Goal: Task Accomplishment & Management: Use online tool/utility

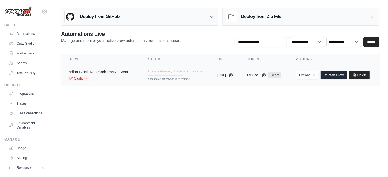
click at [100, 73] on link "Indian Stock Research Part 3 Event ..." at bounding box center [100, 72] width 65 height 4
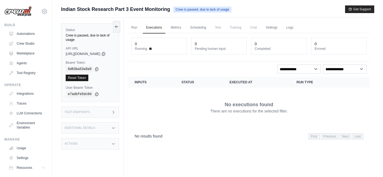
click at [79, 75] on link "Reset Token" at bounding box center [77, 78] width 23 height 7
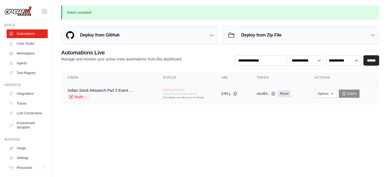
click at [167, 90] on span "Deploy Started" at bounding box center [174, 90] width 22 height 4
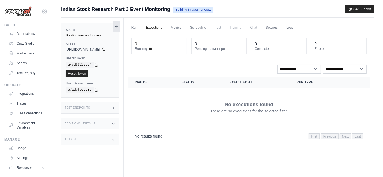
click at [119, 25] on icon at bounding box center [117, 26] width 4 height 4
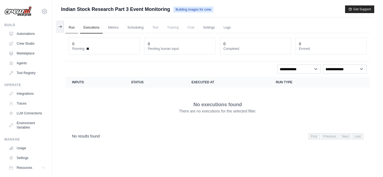
click at [69, 29] on link "Run" at bounding box center [71, 27] width 13 height 11
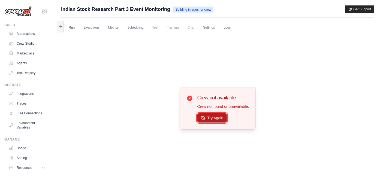
click at [210, 118] on button "Try Again" at bounding box center [213, 118] width 30 height 9
click at [16, 42] on link "Crew Studio" at bounding box center [27, 43] width 41 height 9
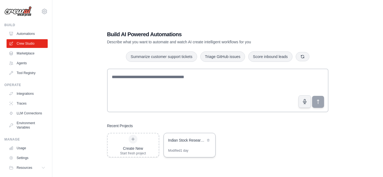
click at [185, 144] on div "Indian Stock Research Part 3 - Event Monitoring & Investor Alerts" at bounding box center [190, 140] width 52 height 15
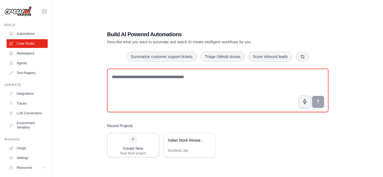
click at [135, 74] on textarea at bounding box center [218, 91] width 222 height 44
click at [170, 78] on textarea "**********" at bounding box center [218, 91] width 222 height 44
click at [158, 77] on textarea "**********" at bounding box center [218, 91] width 222 height 44
click at [228, 75] on textarea "**********" at bounding box center [218, 91] width 222 height 44
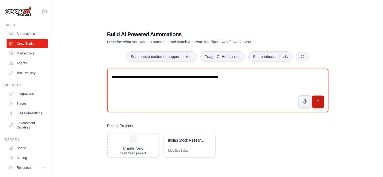
type textarea "**********"
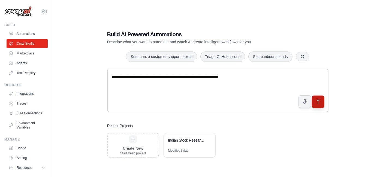
click at [320, 98] on button "submit" at bounding box center [318, 102] width 13 height 13
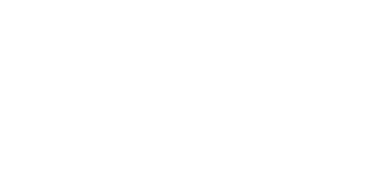
click at [180, 0] on html at bounding box center [194, 0] width 388 height 0
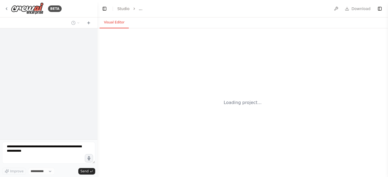
select select "****"
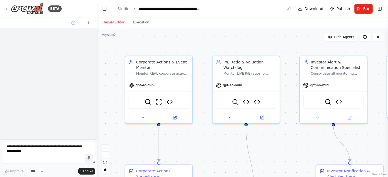
drag, startPoint x: 388, startPoint y: 79, endPoint x: 387, endPoint y: 94, distance: 14.5
click at [387, 94] on button "Toggle Sidebar" at bounding box center [388, 88] width 4 height 177
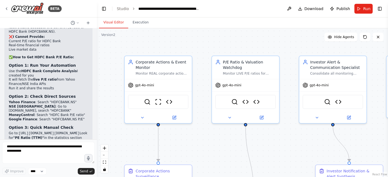
scroll to position [23012, 0]
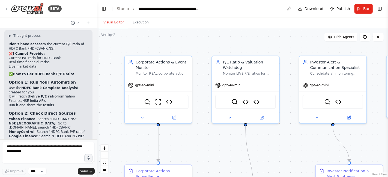
drag, startPoint x: 96, startPoint y: 129, endPoint x: 97, endPoint y: 132, distance: 3.7
click at [97, 132] on div "BETA Objective: Conduct in-depth analysis on an Indian stock, using recent fina…" at bounding box center [194, 88] width 388 height 177
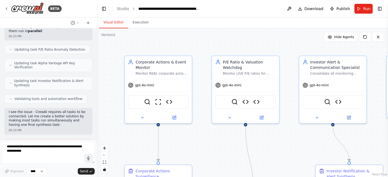
scroll to position [23743, 0]
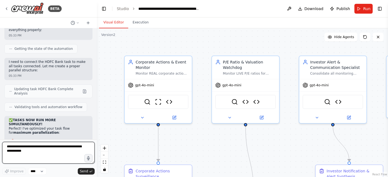
click at [29, 148] on textarea at bounding box center [48, 153] width 92 height 22
drag, startPoint x: 387, startPoint y: 74, endPoint x: 387, endPoint y: 117, distance: 43.1
click at [387, 117] on button "Toggle Sidebar" at bounding box center [388, 88] width 4 height 177
click at [282, 130] on div ".deletable-edge-delete-btn { width: 20px; height: 20px; border: 0px solid #ffff…" at bounding box center [242, 102] width 291 height 149
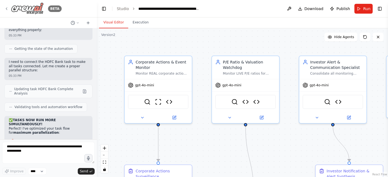
click at [5, 9] on icon at bounding box center [6, 9] width 4 height 4
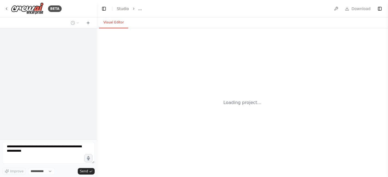
select select "****"
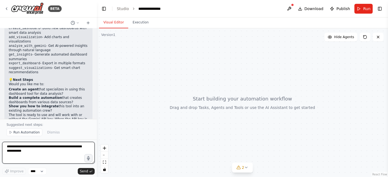
scroll to position [519, 0]
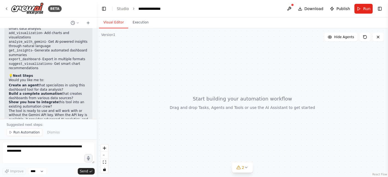
click at [89, 112] on div "create a tool like Looker dashboard with Gemini Chat integration 05:17 PM ▶ Tho…" at bounding box center [48, 73] width 97 height 91
click at [21, 132] on span "Run Automation" at bounding box center [26, 132] width 26 height 4
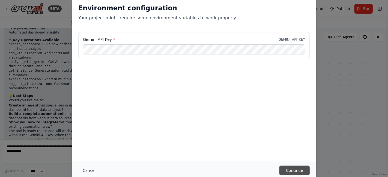
click at [297, 171] on button "Continue" at bounding box center [294, 171] width 30 height 10
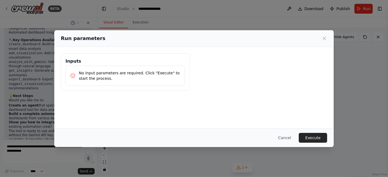
click at [219, 72] on div "Inputs No input parameters are required. Click "Execute" to start the process." at bounding box center [194, 71] width 266 height 37
click at [310, 138] on button "Execute" at bounding box center [313, 138] width 28 height 10
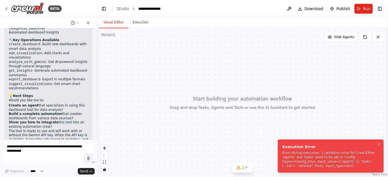
click at [281, 145] on li "Execution Error Error during execution: 1 validation error for Crew Either 'age…" at bounding box center [331, 156] width 106 height 33
drag, startPoint x: 281, startPoint y: 145, endPoint x: 309, endPoint y: 167, distance: 35.1
click at [309, 150] on div "Execution Error" at bounding box center [329, 146] width 94 height 5
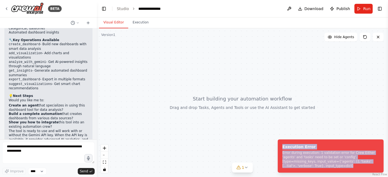
copy div "Execution Error Error during execution: 1 validation error for Crew Either 'age…"
drag, startPoint x: 309, startPoint y: 167, endPoint x: 274, endPoint y: 147, distance: 39.6
click at [274, 147] on ol "Execution Error Error during execution: 1 validation error for Crew Either 'age…" at bounding box center [330, 156] width 115 height 42
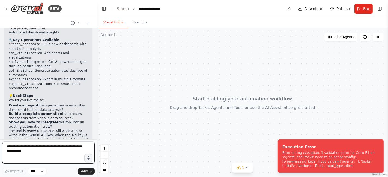
click at [16, 146] on textarea at bounding box center [48, 153] width 92 height 22
paste textarea "**********"
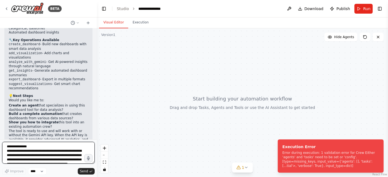
scroll to position [7, 0]
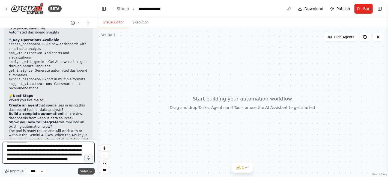
type textarea "**********"
click at [85, 171] on span "Send" at bounding box center [84, 171] width 8 height 4
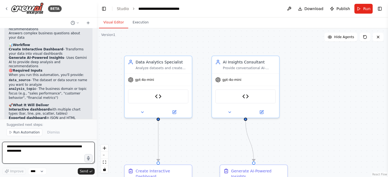
scroll to position [956, 0]
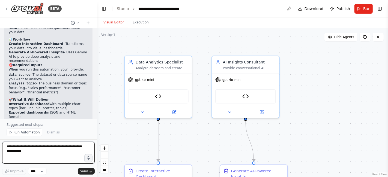
click at [16, 150] on textarea at bounding box center [48, 153] width 92 height 22
type textarea "**********"
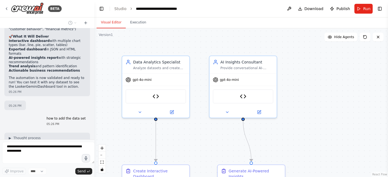
scroll to position [1080, 0]
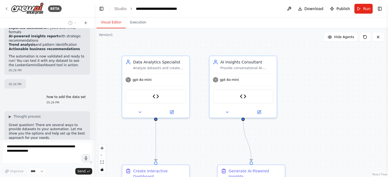
click at [94, 131] on div "BETA create a tool like Looker dashboard with Gemini Chat integration 05:17 PM …" at bounding box center [194, 88] width 388 height 177
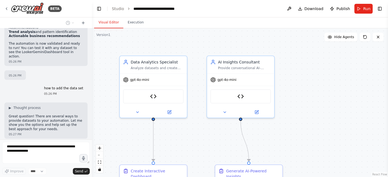
click at [92, 131] on div "BETA create a tool like Looker dashboard with Gemini Chat integration 05:17 PM …" at bounding box center [194, 88] width 388 height 177
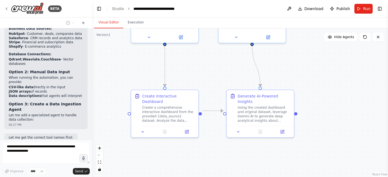
scroll to position [1347, 0]
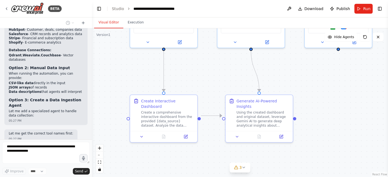
drag, startPoint x: 332, startPoint y: 130, endPoint x: 341, endPoint y: 64, distance: 67.3
click at [341, 64] on div ".deletable-edge-delete-btn { width: 20px; height: 20px; border: 0px solid #ffff…" at bounding box center [240, 102] width 296 height 149
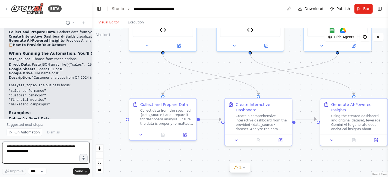
scroll to position [1698, 0]
